Goal: Task Accomplishment & Management: Use online tool/utility

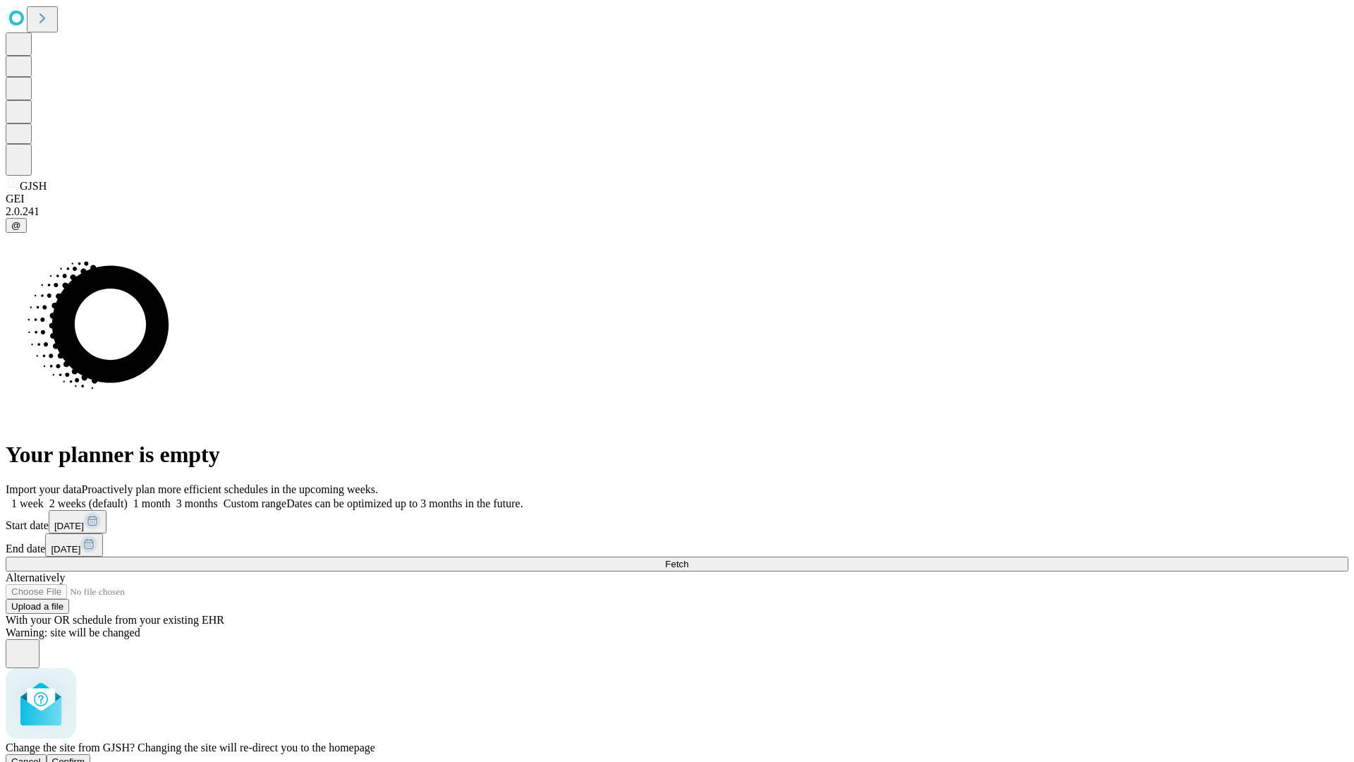
click at [85, 756] on span "Confirm" at bounding box center [68, 761] width 33 height 11
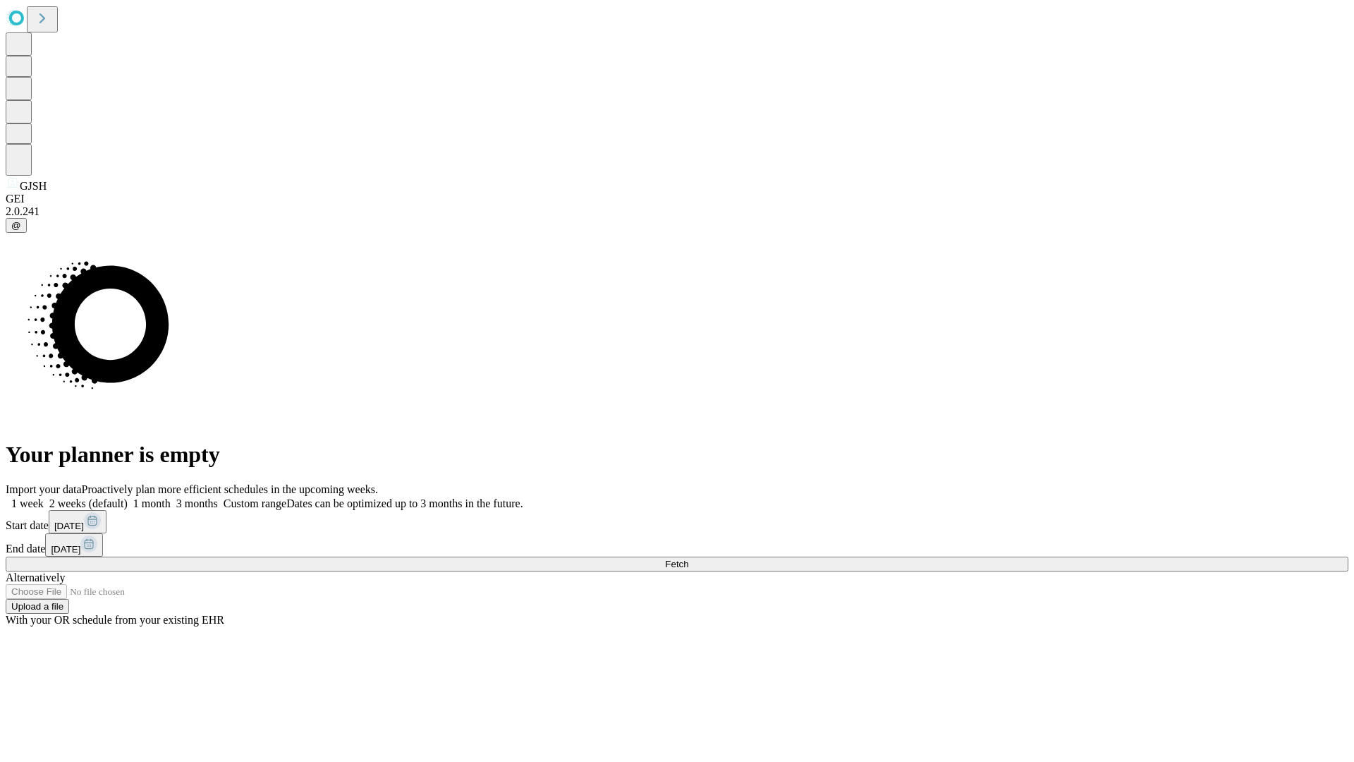
click at [44, 497] on label "1 week" at bounding box center [25, 503] width 38 height 12
click at [688, 558] on span "Fetch" at bounding box center [676, 563] width 23 height 11
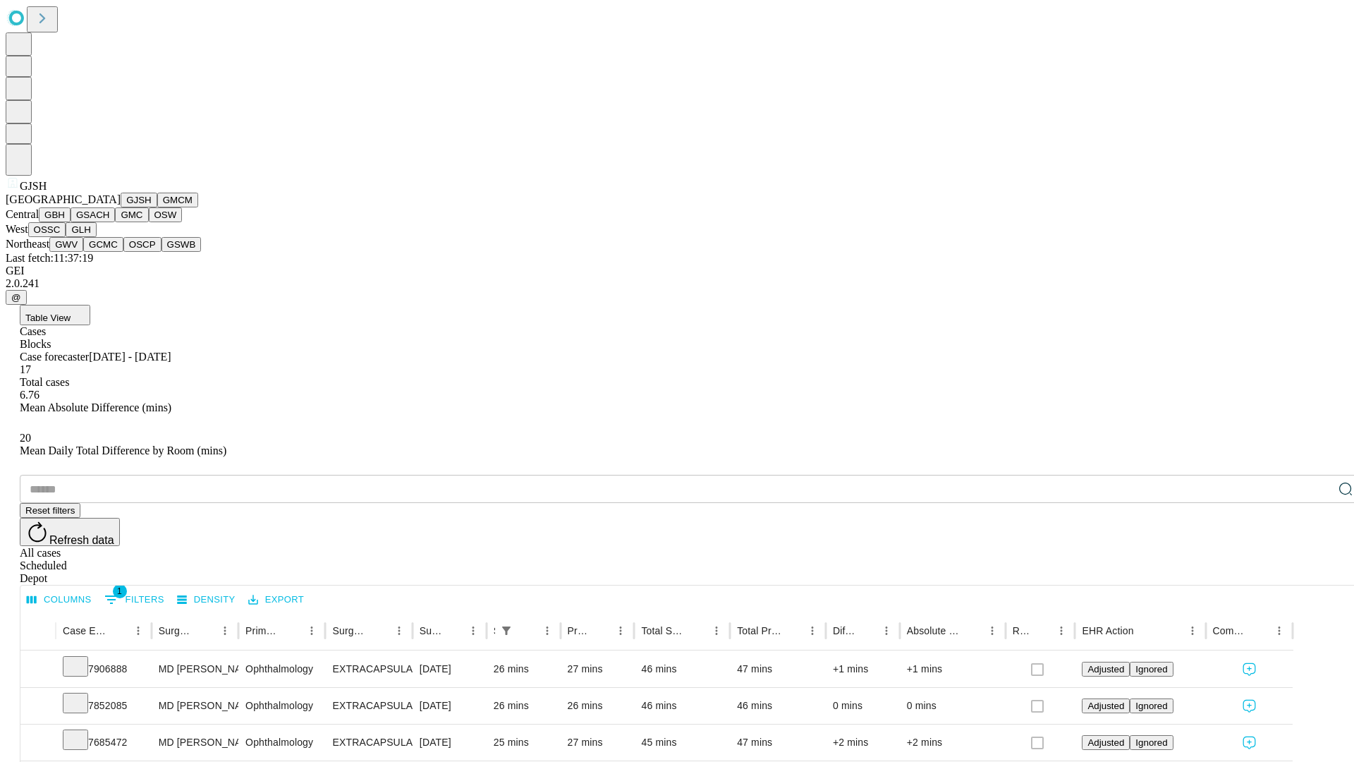
click at [157, 207] on button "GMCM" at bounding box center [177, 199] width 41 height 15
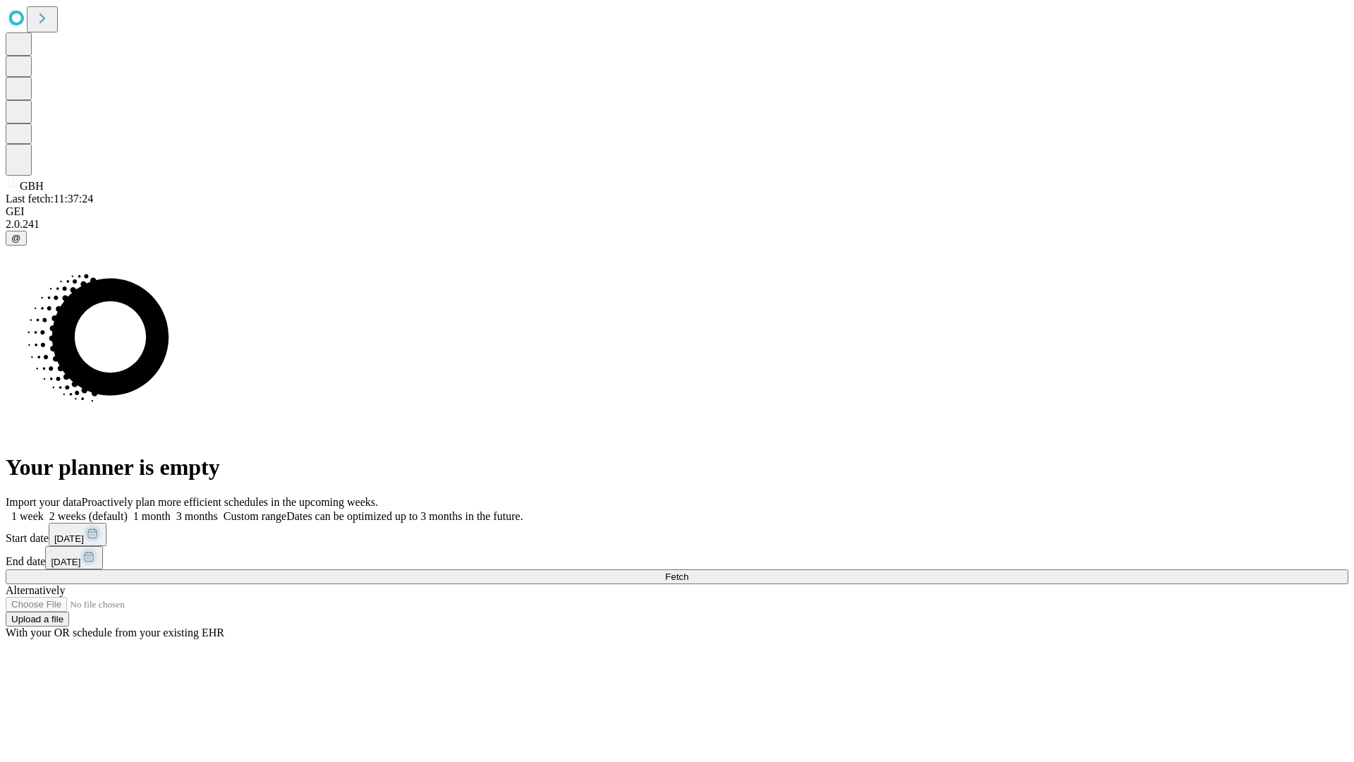
click at [44, 510] on label "1 week" at bounding box center [25, 516] width 38 height 12
click at [688, 571] on span "Fetch" at bounding box center [676, 576] width 23 height 11
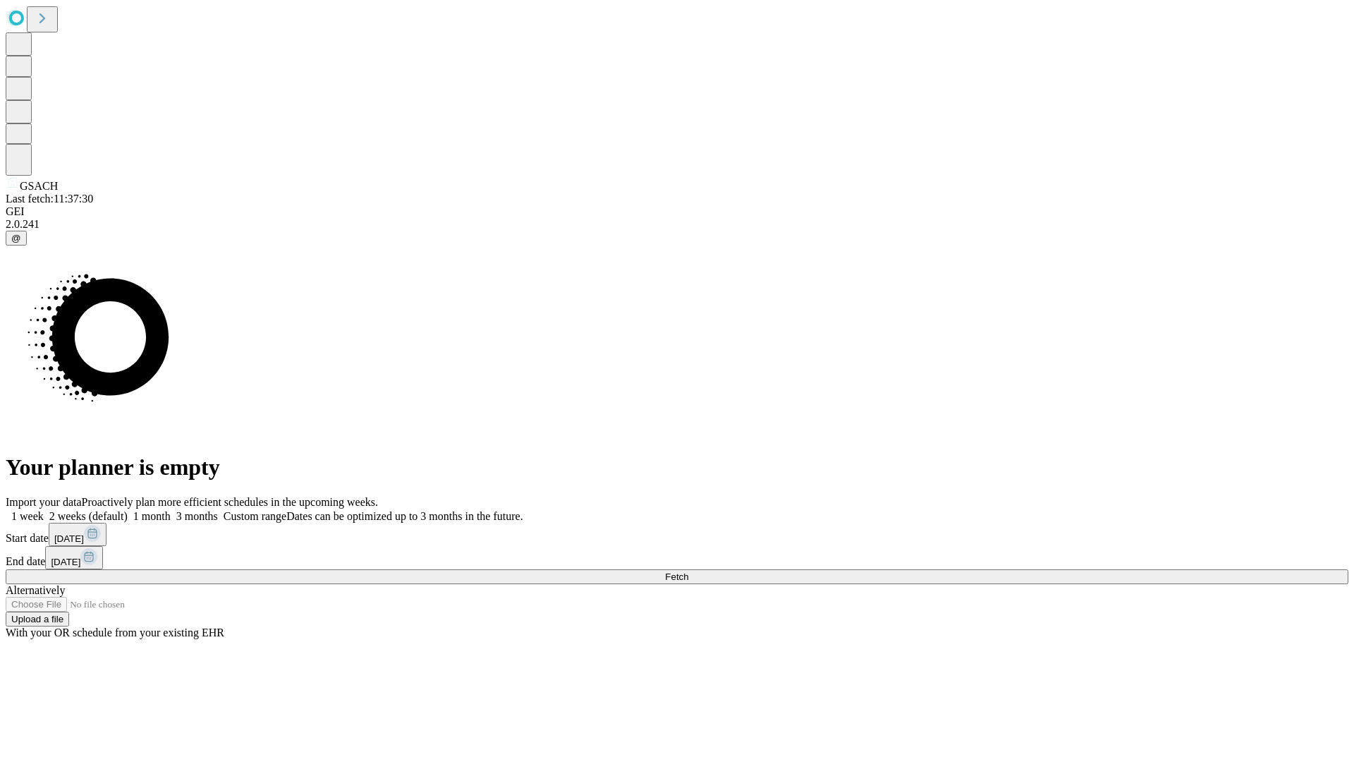
click at [688, 571] on span "Fetch" at bounding box center [676, 576] width 23 height 11
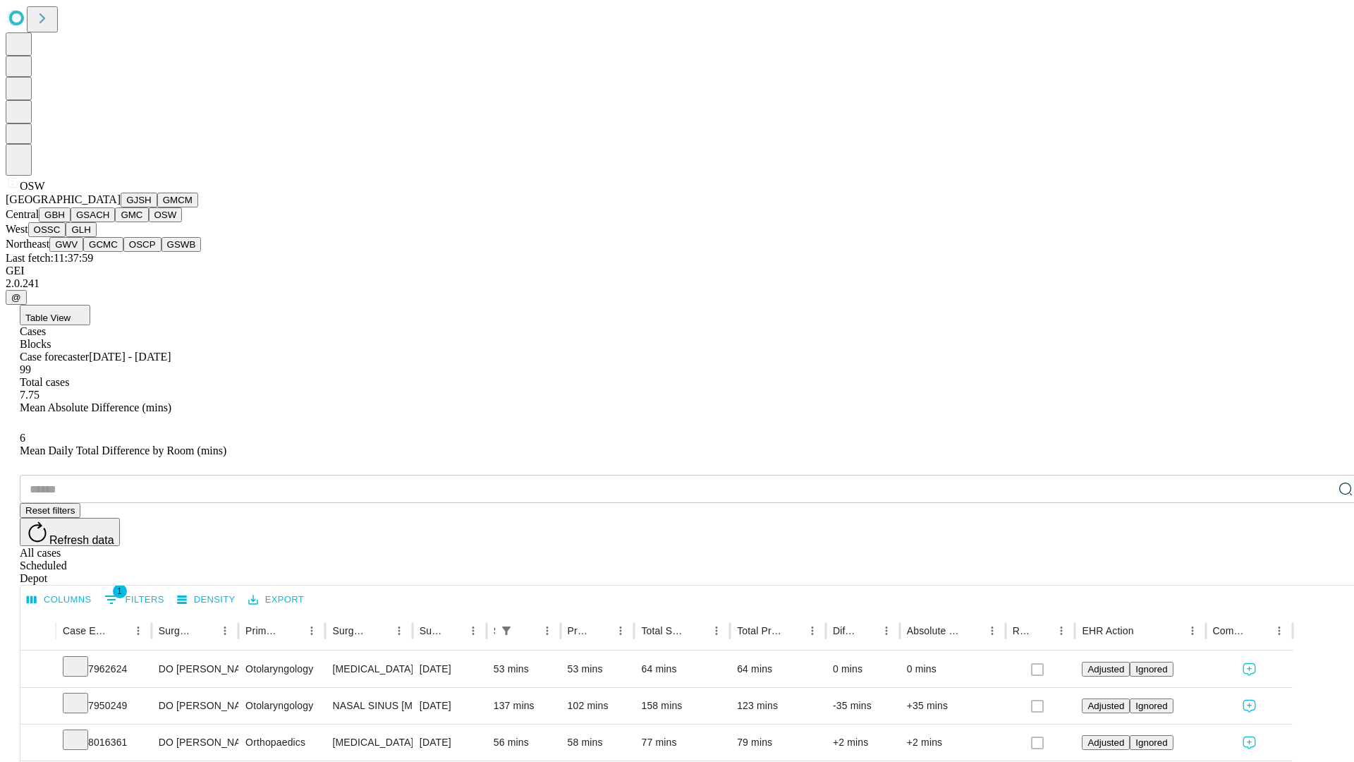
click at [66, 237] on button "OSSC" at bounding box center [47, 229] width 38 height 15
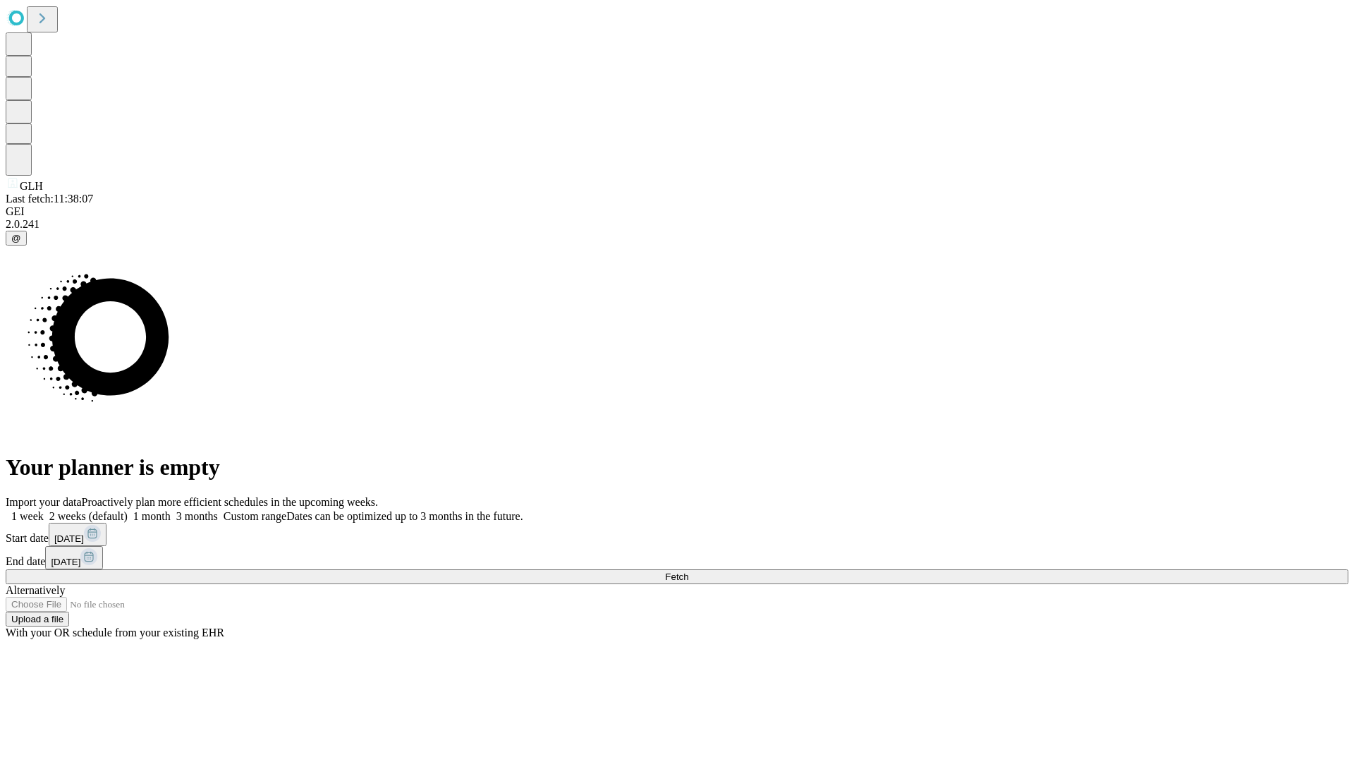
click at [688, 571] on span "Fetch" at bounding box center [676, 576] width 23 height 11
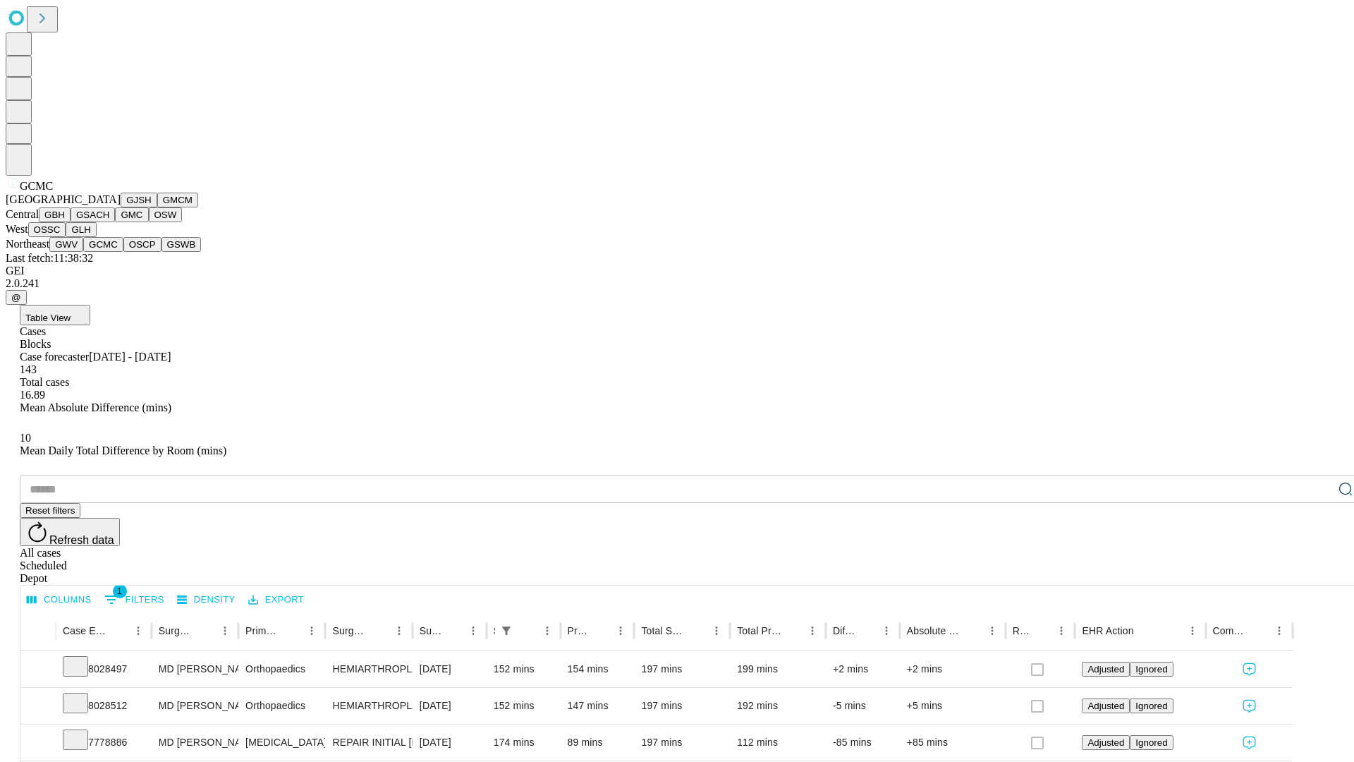
click at [123, 252] on button "OSCP" at bounding box center [142, 244] width 38 height 15
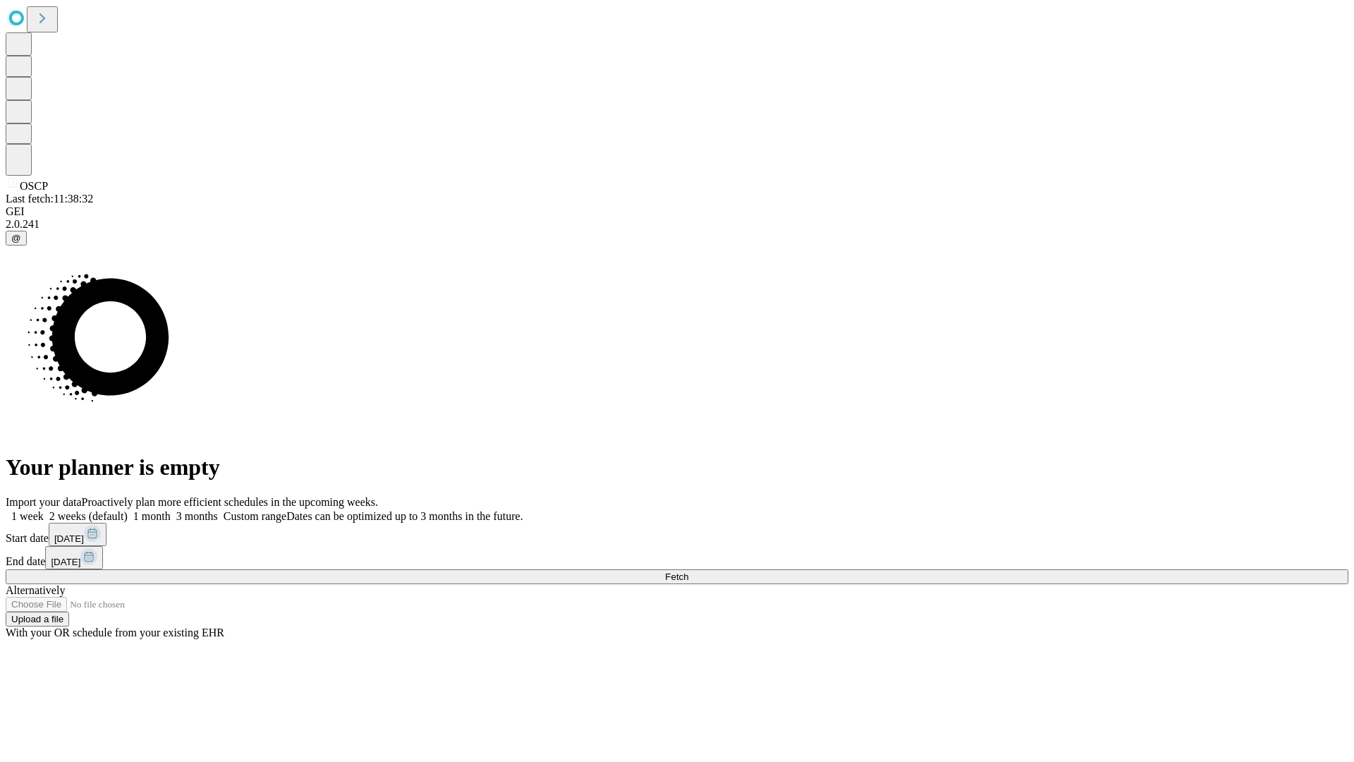
click at [44, 510] on label "1 week" at bounding box center [25, 516] width 38 height 12
click at [688, 571] on span "Fetch" at bounding box center [676, 576] width 23 height 11
